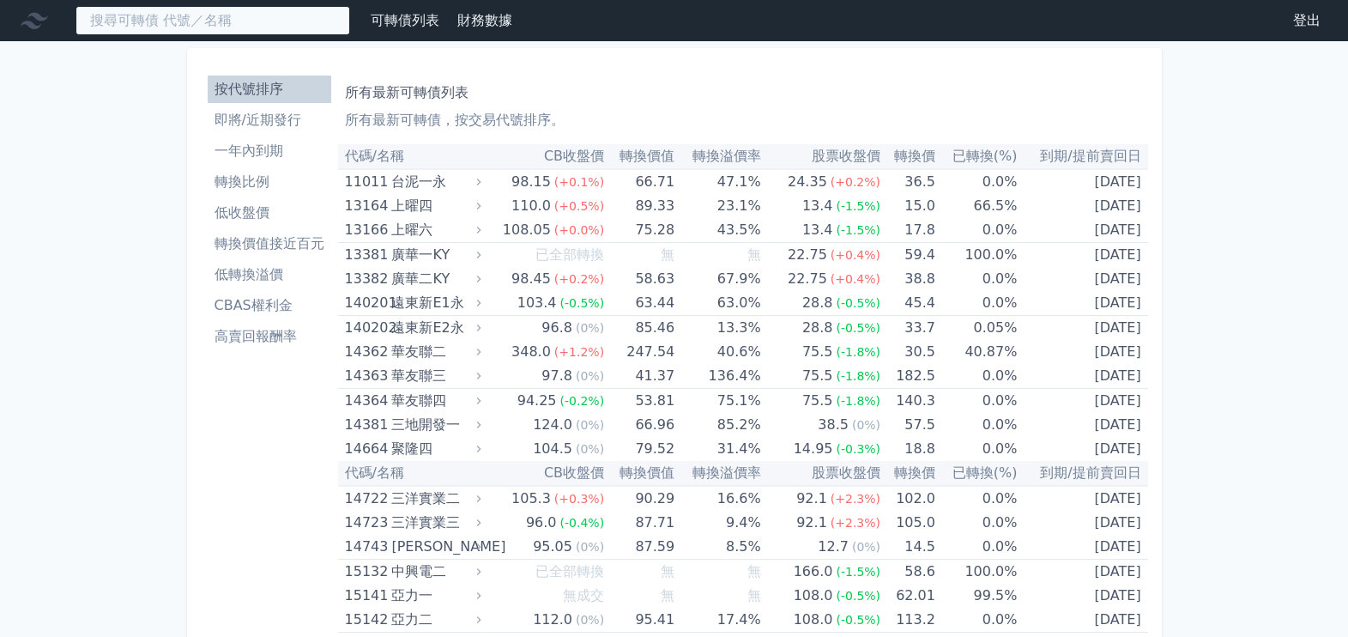
click at [179, 26] on input at bounding box center [213, 20] width 275 height 29
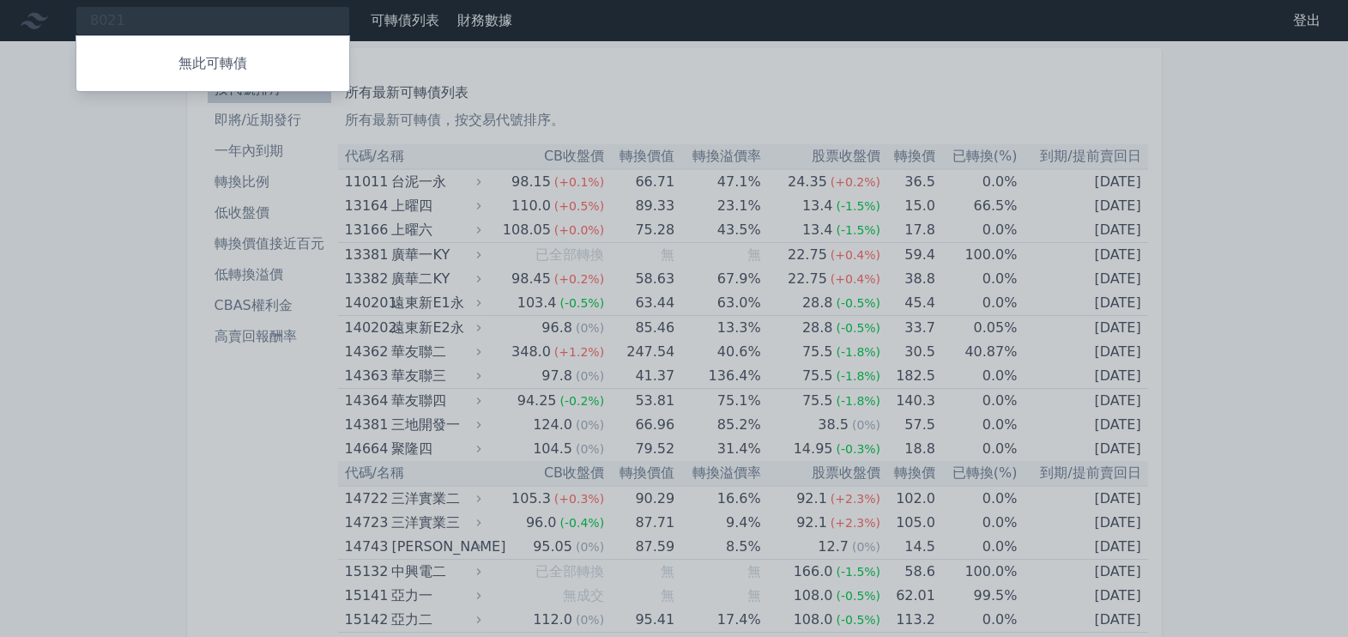
click at [582, 91] on div at bounding box center [674, 318] width 1348 height 637
click at [235, 30] on div "8021 無此可轉債" at bounding box center [213, 20] width 275 height 29
type input "8"
type input "５"
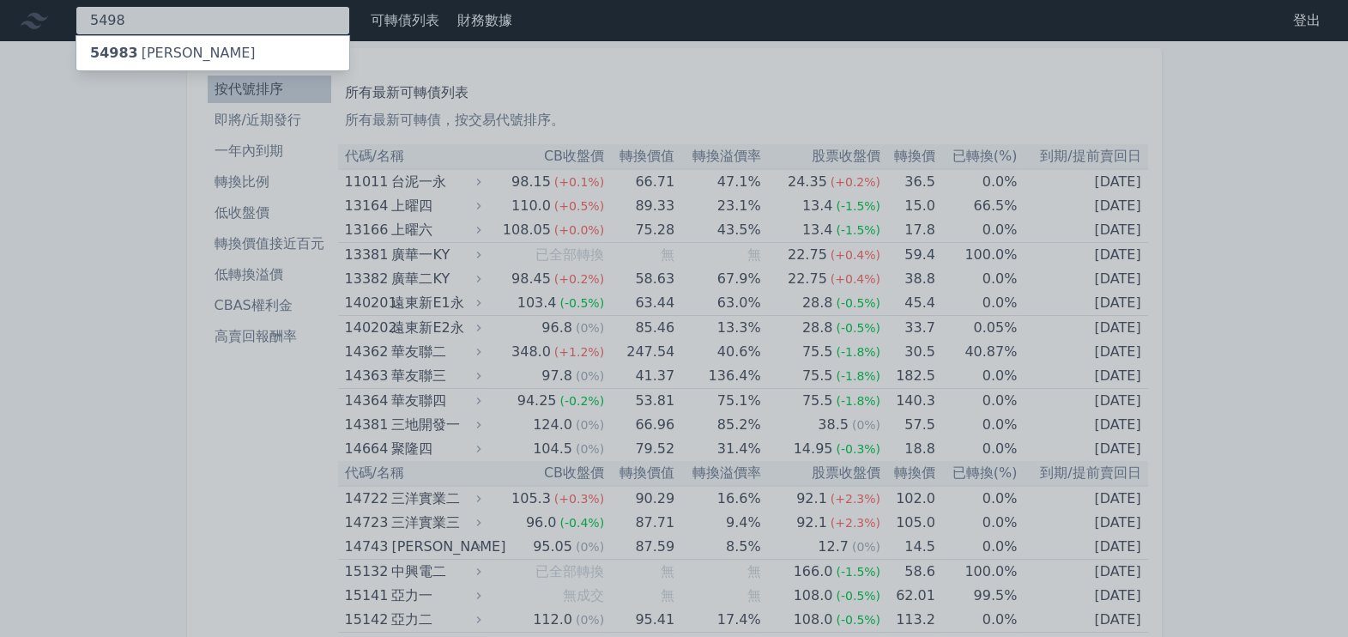
type input "5498"
click at [339, 49] on div "54983 凱崴三" at bounding box center [212, 53] width 273 height 34
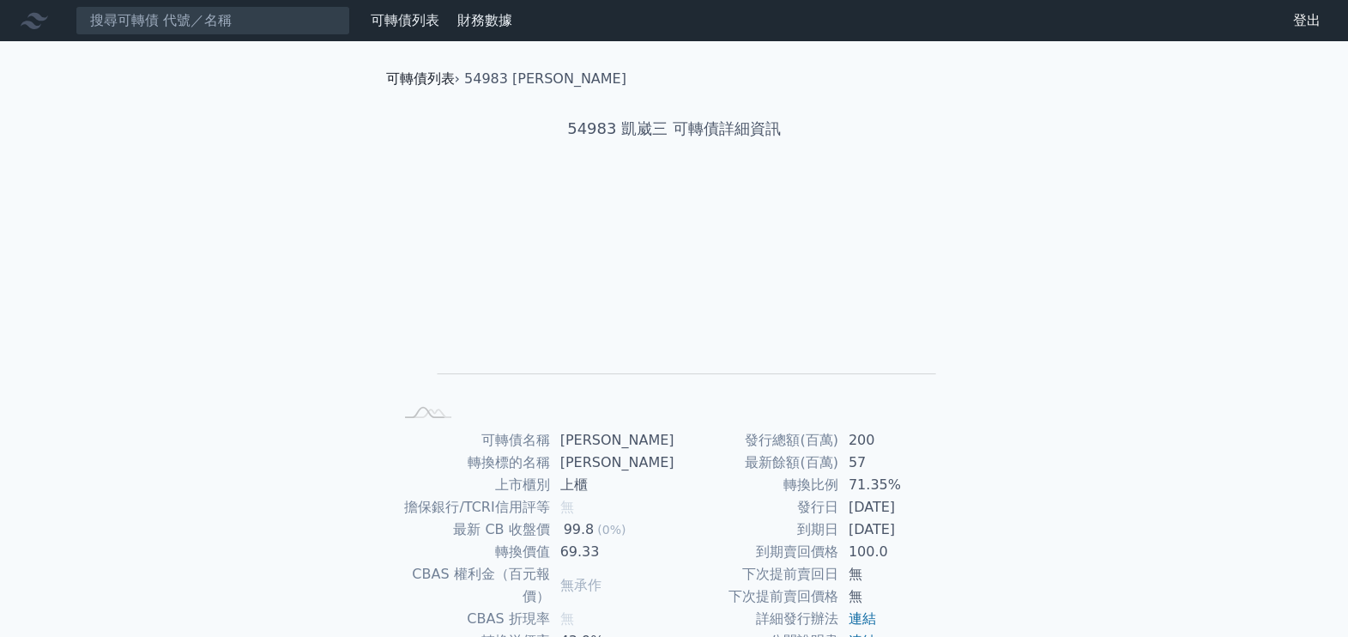
click at [436, 82] on link "可轉債列表" at bounding box center [420, 78] width 69 height 16
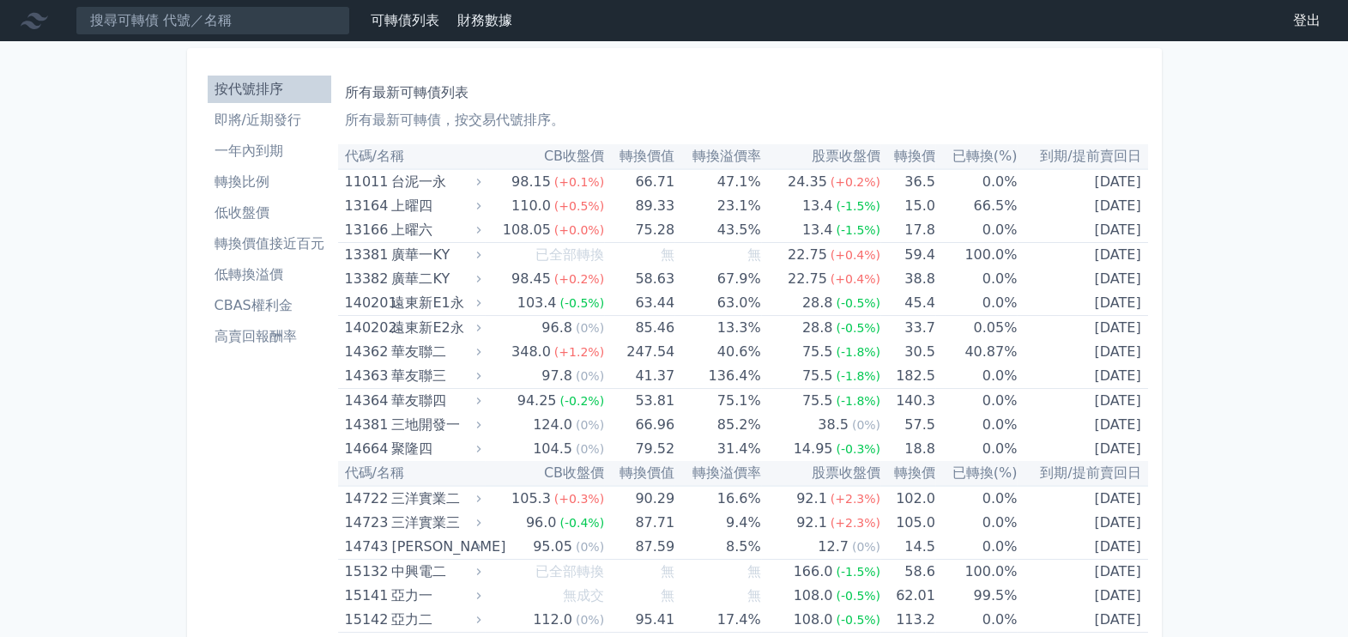
click at [1073, 154] on th "到期/提前賣回日" at bounding box center [1082, 156] width 130 height 25
click at [403, 21] on link "可轉債列表" at bounding box center [405, 20] width 69 height 16
click at [236, 239] on li "轉換價值接近百元" at bounding box center [270, 243] width 124 height 21
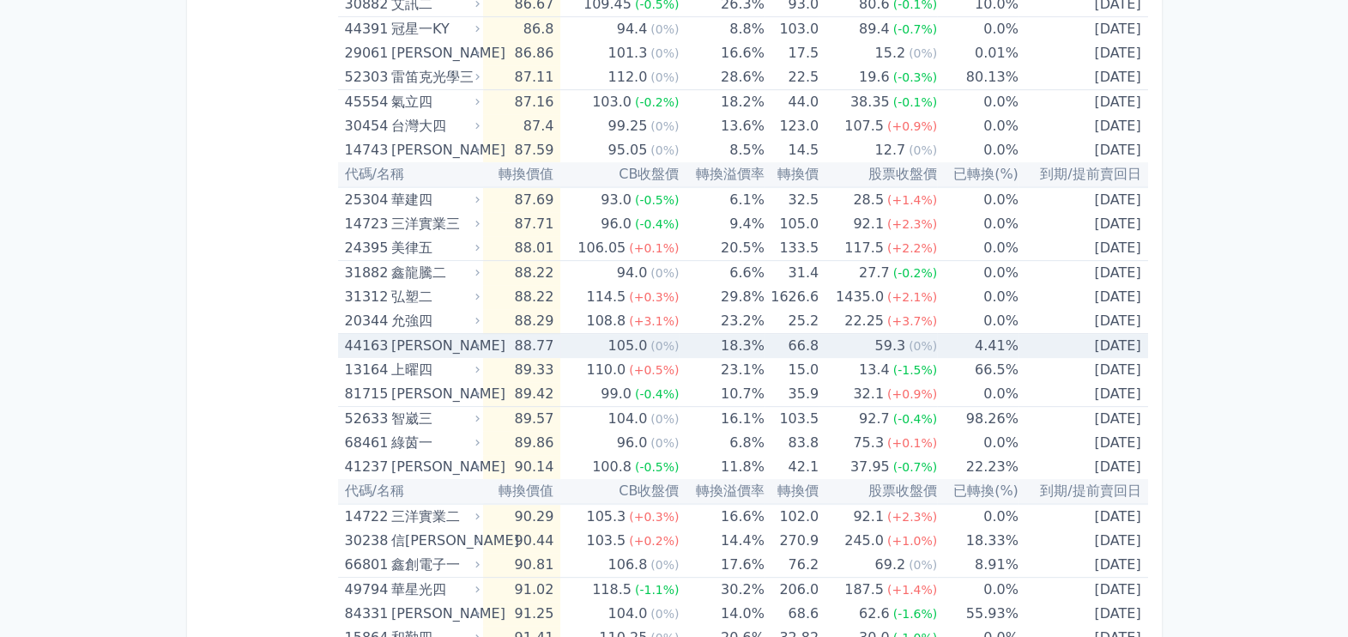
scroll to position [965, 0]
